Goal: Task Accomplishment & Management: Manage account settings

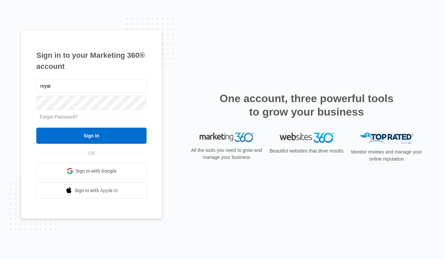
type input "myat"
click at [89, 171] on span "Sign in with Google" at bounding box center [96, 171] width 41 height 7
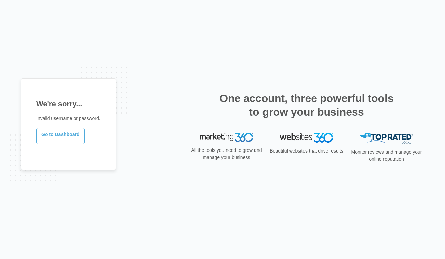
click at [71, 132] on link "Go to Dashboard" at bounding box center [60, 136] width 48 height 16
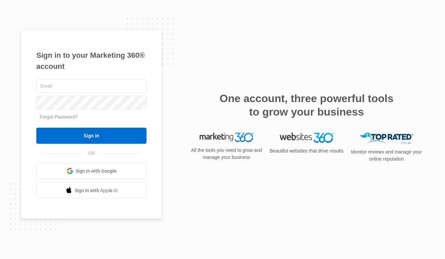
click at [117, 172] on link "Sign in with Google" at bounding box center [91, 171] width 110 height 16
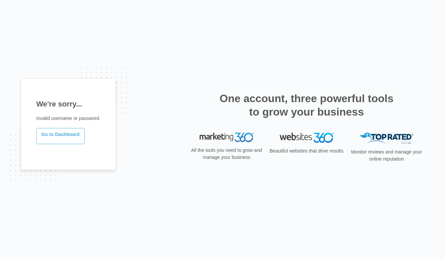
click at [79, 134] on link "Go to Dashboard" at bounding box center [60, 136] width 48 height 16
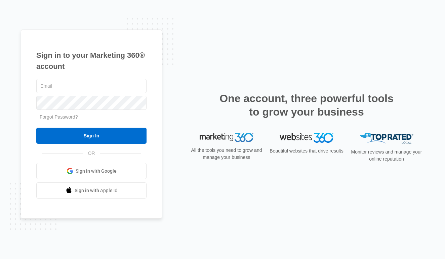
click at [120, 189] on link "Sign in with Apple Id" at bounding box center [91, 190] width 110 height 16
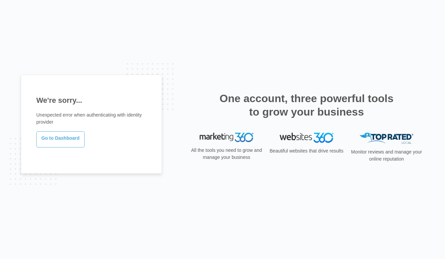
click at [61, 135] on link "Go to Dashboard" at bounding box center [60, 139] width 48 height 16
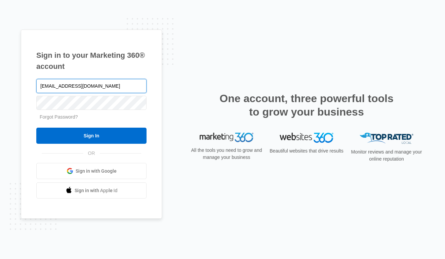
type input "[EMAIL_ADDRESS][DOMAIN_NAME]"
click at [91, 136] on input "Sign In" at bounding box center [91, 136] width 110 height 16
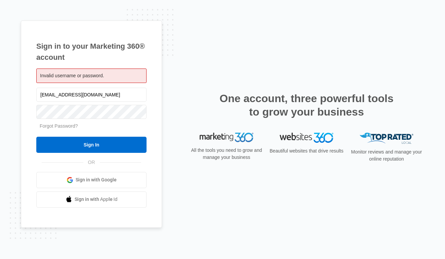
click at [177, 122] on div "Sign in to your Marketing 360® account Invalid username or password. myathornto…" at bounding box center [222, 129] width 403 height 218
click at [71, 122] on form "myathornton2022@gmail.com Forgot Password? Sign In" at bounding box center [91, 119] width 110 height 67
click at [73, 129] on div "Forgot Password?" at bounding box center [91, 126] width 110 height 7
click at [75, 128] on link "Forgot Password?" at bounding box center [59, 125] width 38 height 5
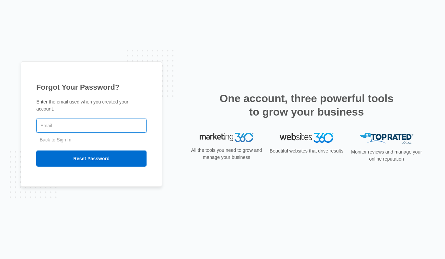
type input "[EMAIL_ADDRESS][DOMAIN_NAME]"
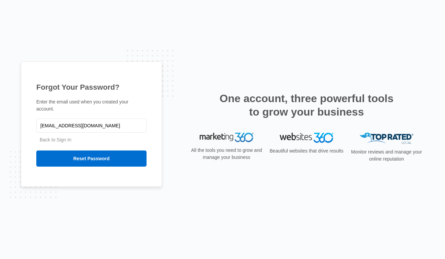
click at [91, 159] on input "Reset Password" at bounding box center [91, 159] width 110 height 16
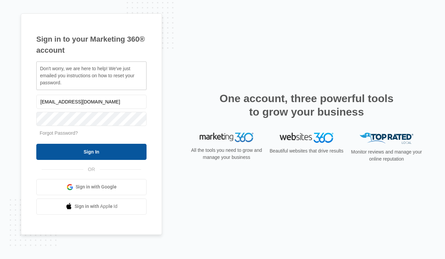
click at [108, 147] on input "Sign In" at bounding box center [91, 152] width 110 height 16
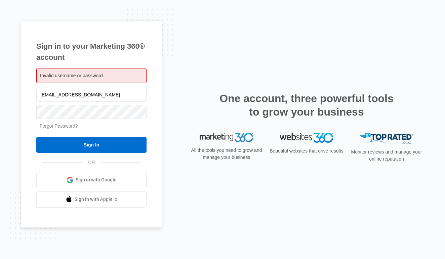
click at [150, 120] on div "Sign in to your Marketing 360® account Invalid username or password. [EMAIL_ADD…" at bounding box center [91, 123] width 141 height 207
click at [66, 127] on link "Forgot Password?" at bounding box center [59, 125] width 38 height 5
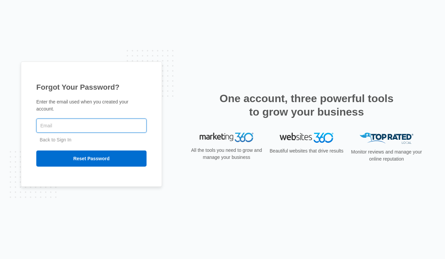
type input "[EMAIL_ADDRESS][DOMAIN_NAME]"
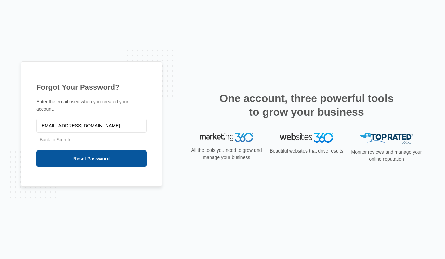
click at [79, 161] on input "Reset Password" at bounding box center [91, 159] width 110 height 16
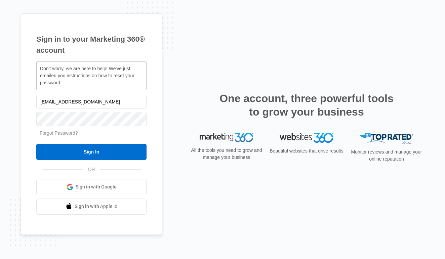
click at [166, 105] on div "Sign in to your Marketing 360® account Don't worry, we are here to help! We've …" at bounding box center [222, 129] width 403 height 232
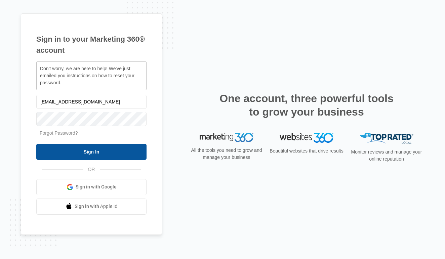
click at [104, 153] on input "Sign In" at bounding box center [91, 152] width 110 height 16
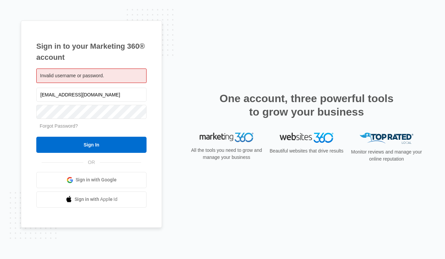
click at [161, 39] on div "Sign in to your Marketing 360® account Invalid username or password. myathornto…" at bounding box center [91, 123] width 141 height 207
